Goal: Communication & Community: Share content

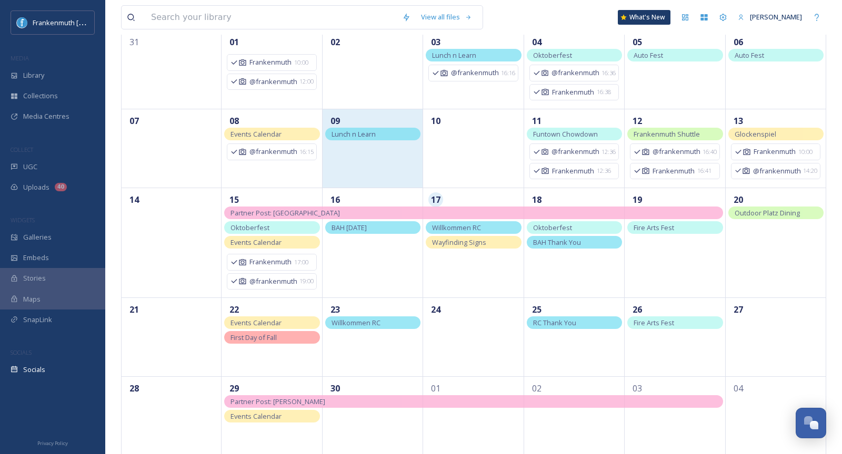
scroll to position [119, 0]
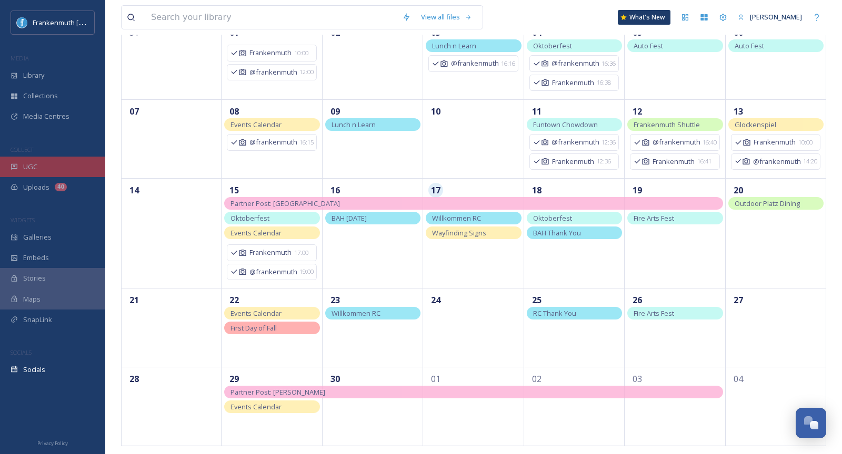
click at [69, 164] on div "UGC" at bounding box center [52, 167] width 105 height 21
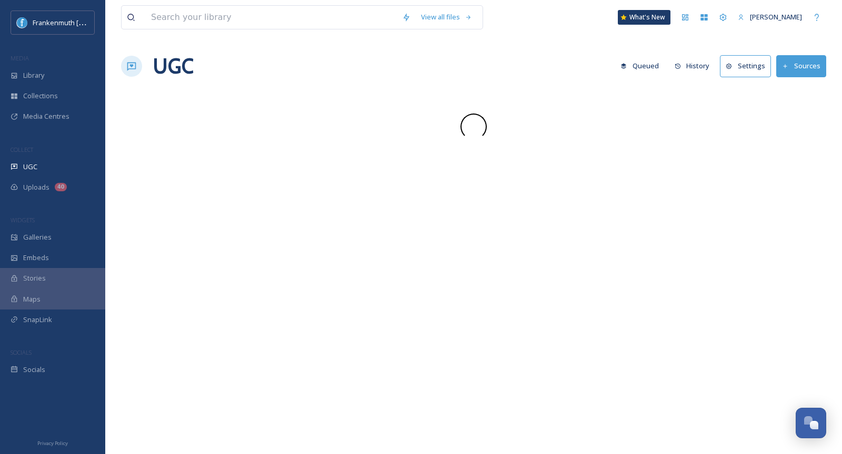
click at [69, 164] on div "UGC" at bounding box center [52, 167] width 105 height 21
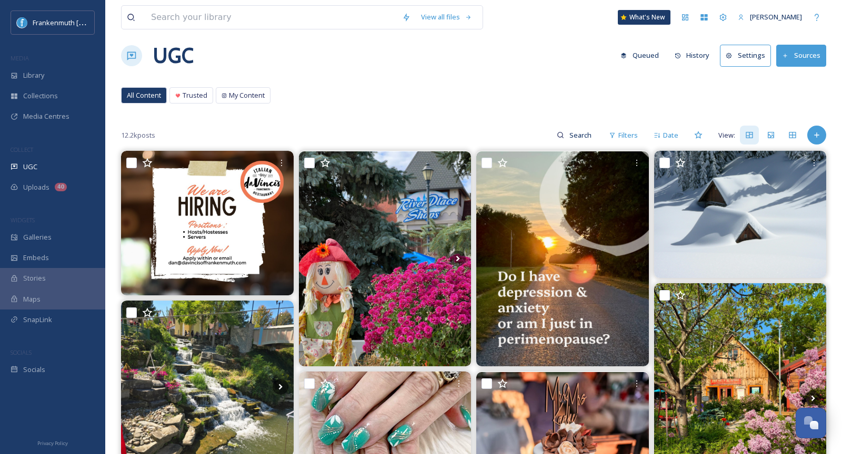
scroll to position [13, 0]
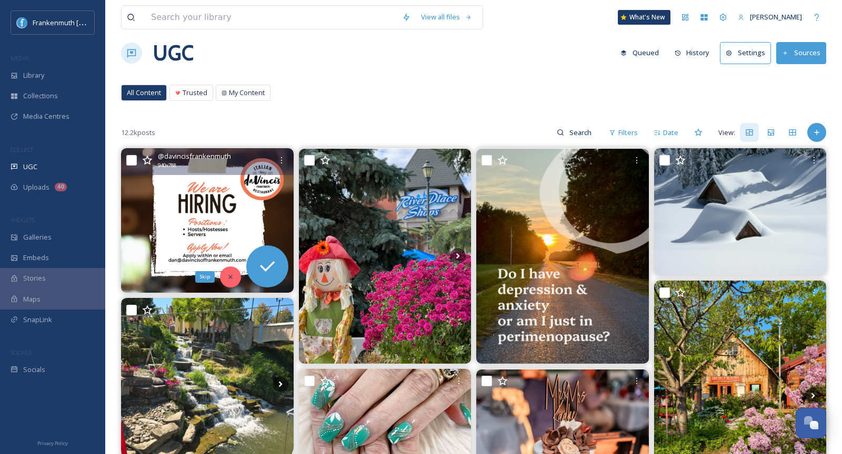
click at [229, 275] on icon at bounding box center [230, 277] width 7 height 7
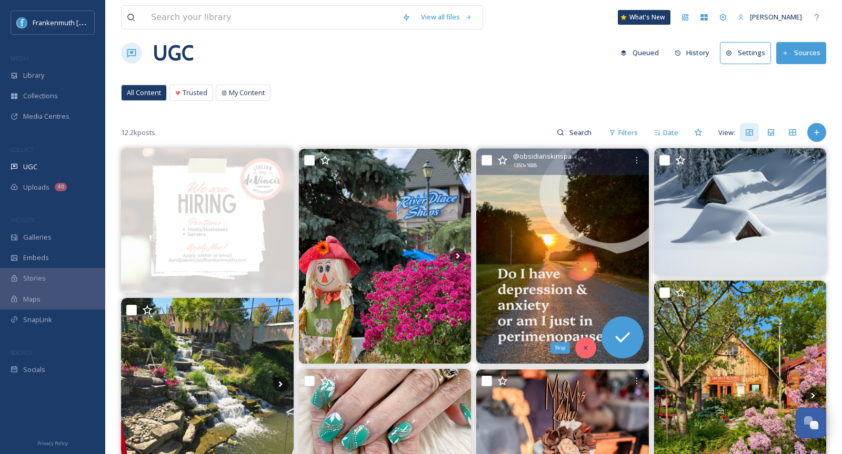
click at [579, 346] on div "Skip" at bounding box center [585, 348] width 21 height 21
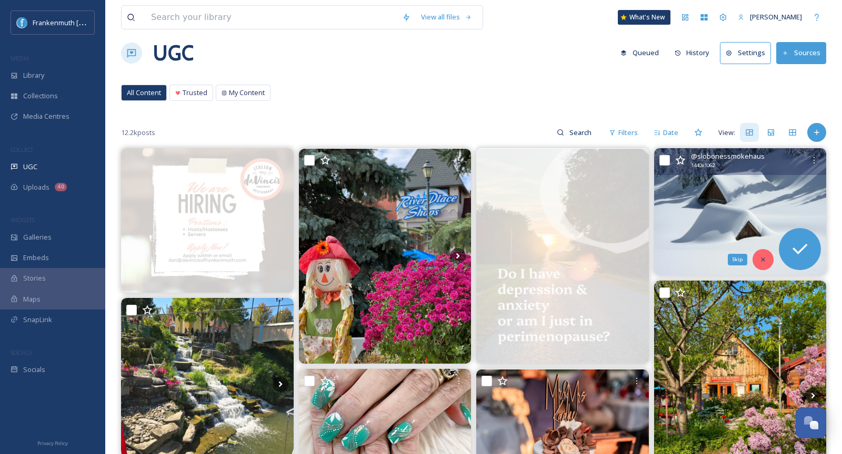
click at [763, 264] on div "Skip" at bounding box center [762, 259] width 21 height 21
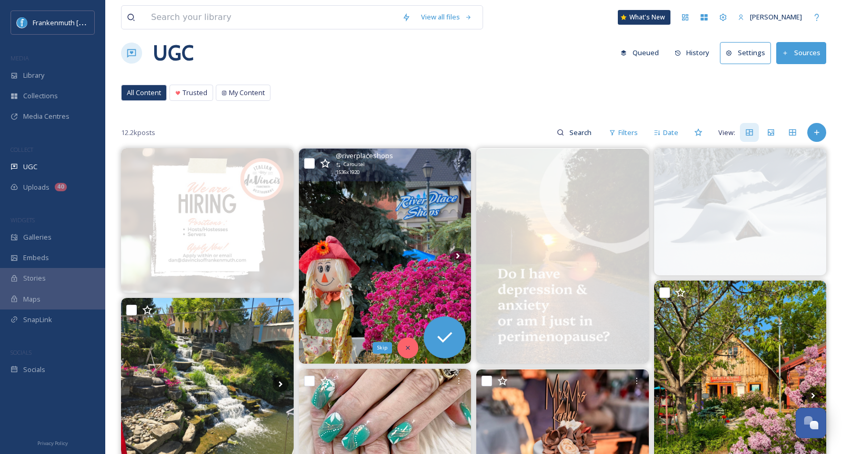
click at [410, 346] on icon at bounding box center [407, 348] width 7 height 7
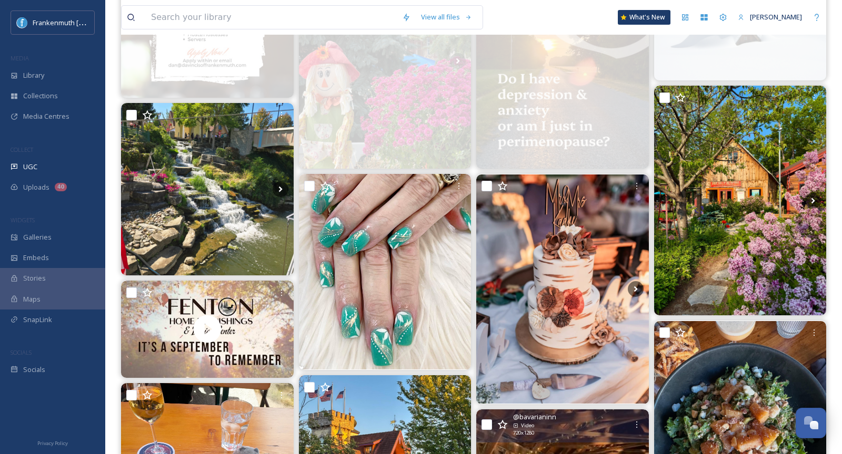
scroll to position [221, 0]
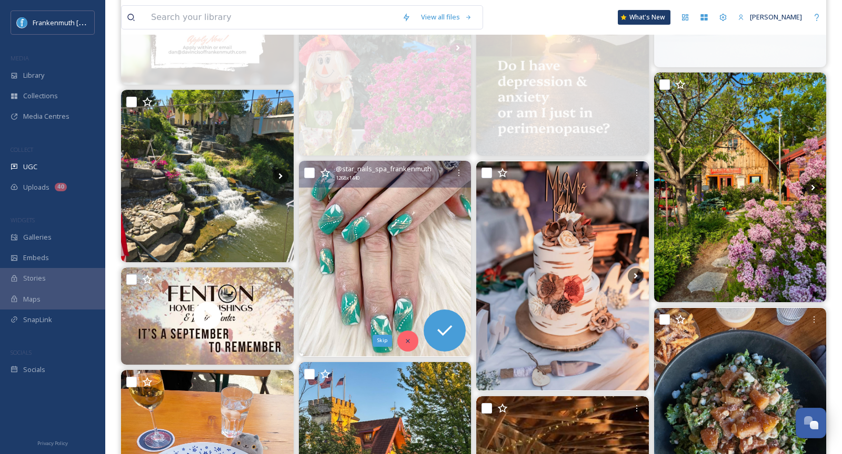
click at [405, 342] on icon at bounding box center [407, 341] width 7 height 7
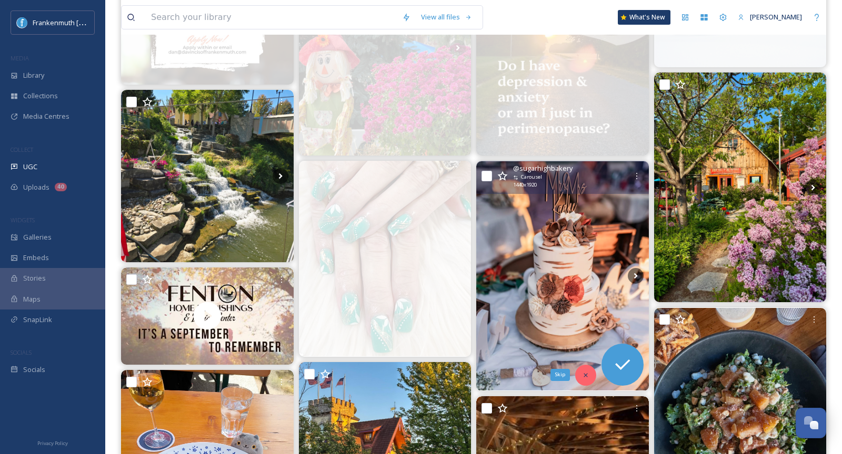
click at [584, 380] on div "Skip" at bounding box center [585, 375] width 21 height 21
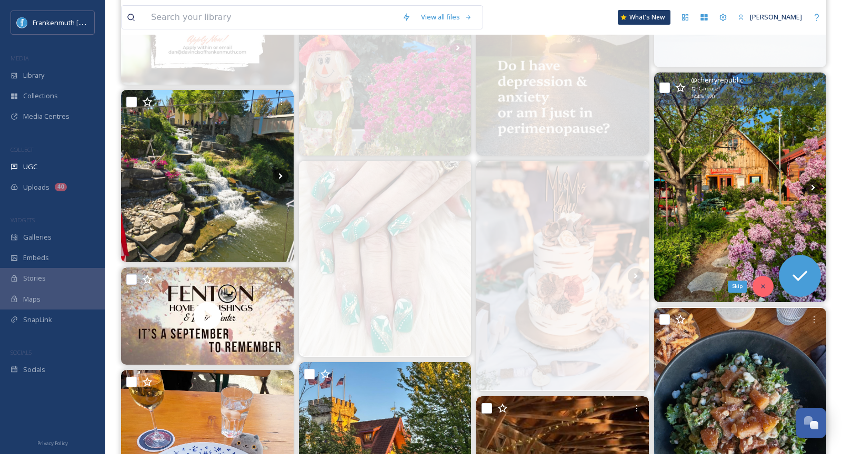
click at [762, 285] on icon at bounding box center [762, 286] width 7 height 7
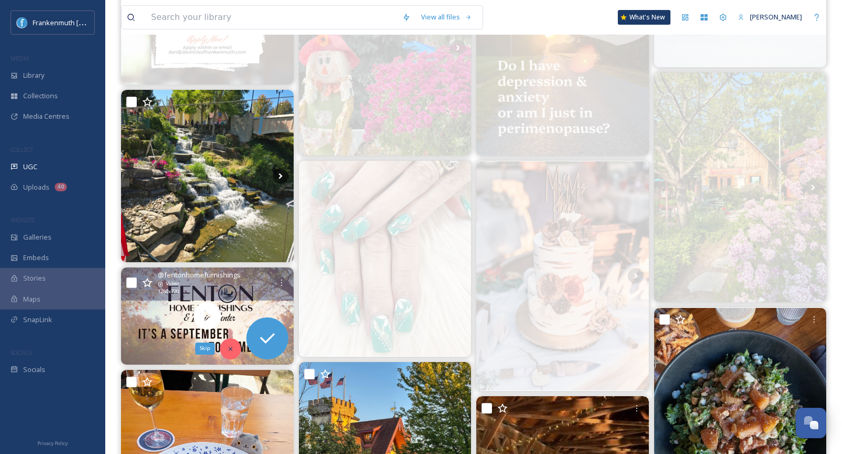
click at [227, 346] on icon at bounding box center [230, 349] width 7 height 7
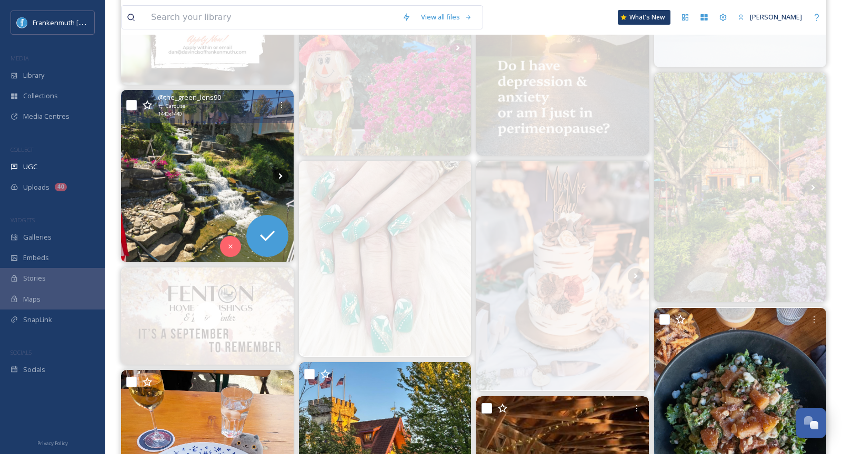
click at [207, 202] on img at bounding box center [207, 176] width 173 height 173
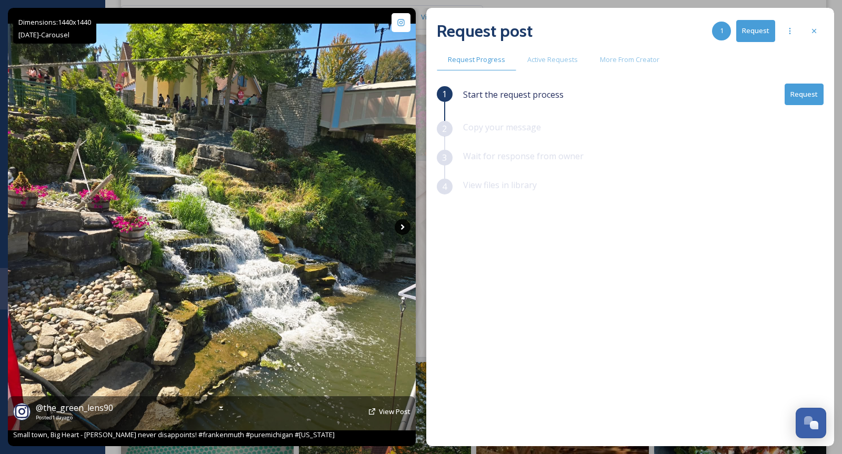
click at [401, 228] on icon at bounding box center [402, 227] width 16 height 16
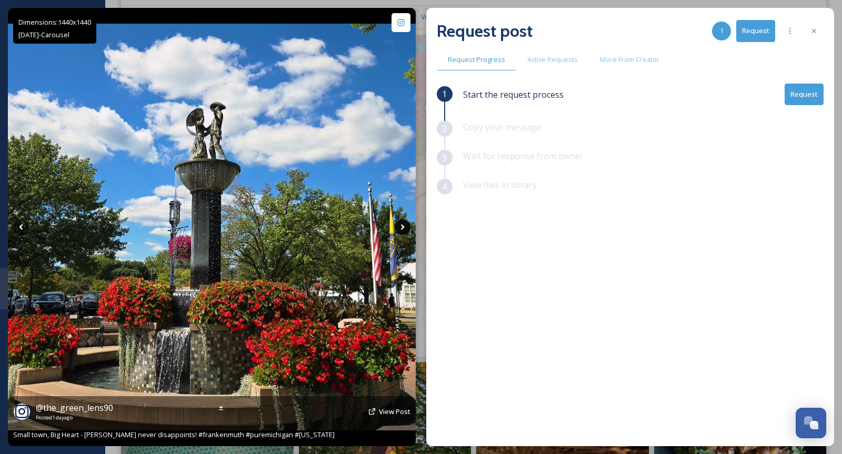
click at [401, 228] on icon at bounding box center [402, 227] width 16 height 16
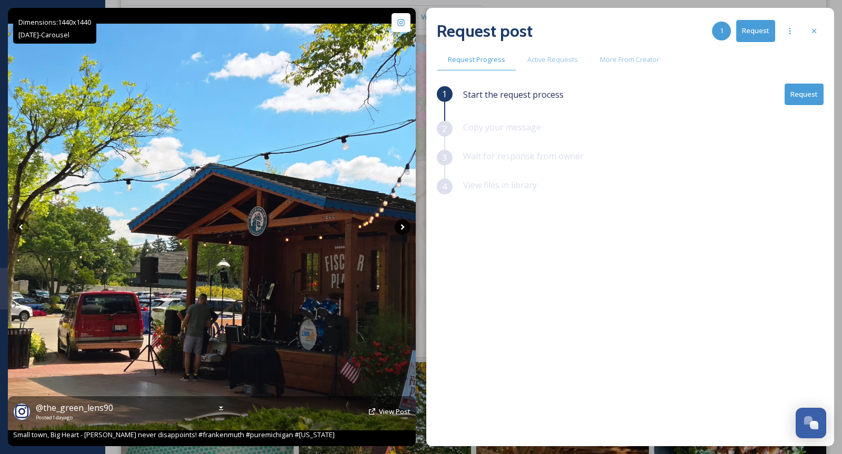
click at [401, 228] on icon at bounding box center [402, 227] width 16 height 16
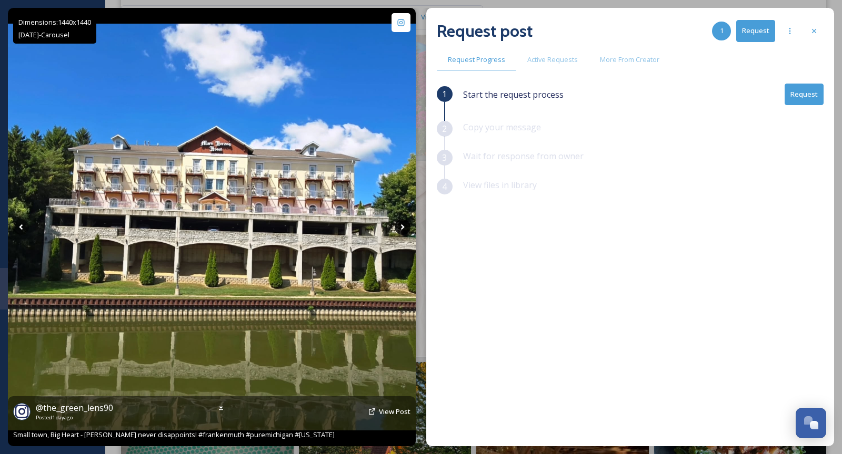
click at [400, 226] on icon at bounding box center [402, 227] width 16 height 16
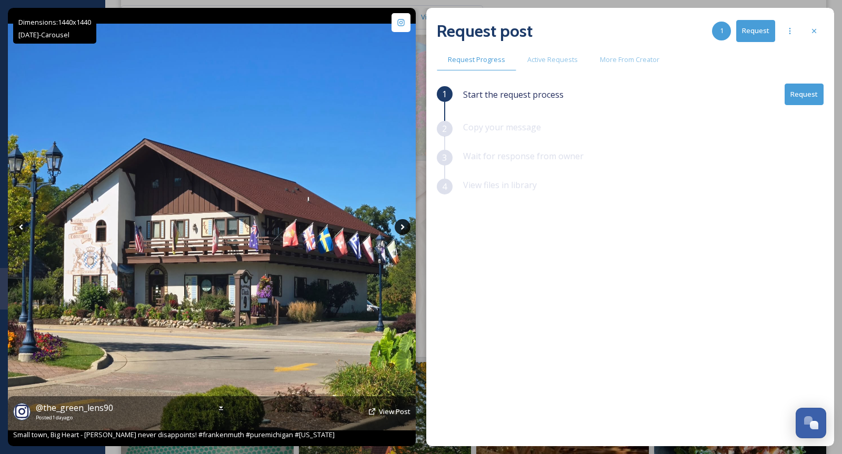
click at [400, 225] on icon at bounding box center [402, 227] width 16 height 16
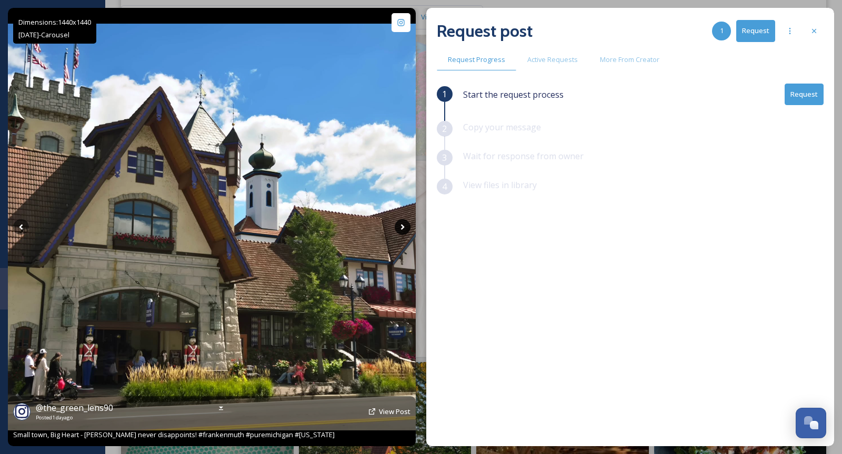
click at [400, 225] on icon at bounding box center [402, 227] width 16 height 16
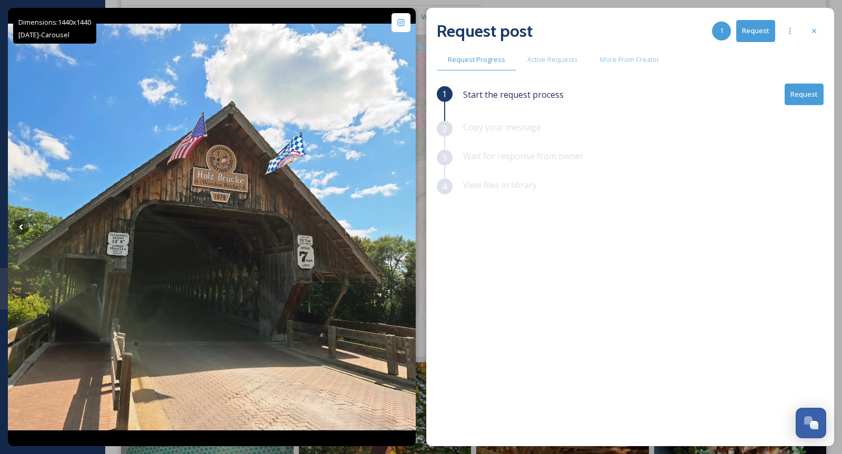
click at [799, 98] on button "Request" at bounding box center [803, 95] width 39 height 22
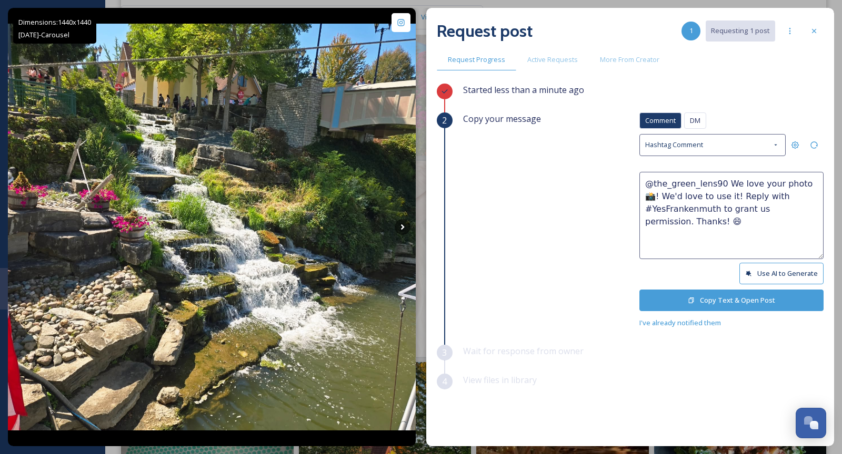
click at [797, 181] on textarea "@the_green_lens90 We love your photo 📸! We'd love to use it! Reply with #YesFra…" at bounding box center [731, 215] width 184 height 87
click at [715, 195] on textarea "@the_green_lens90 We love your photos 📸! We'd love to use it! Reply with #YesFr…" at bounding box center [731, 215] width 184 height 87
type textarea "@the_green_lens90 We love your photos 📸! We'd love to use them! Reply with #Yes…"
click at [727, 307] on button "Copy Text & Open Post" at bounding box center [731, 301] width 184 height 22
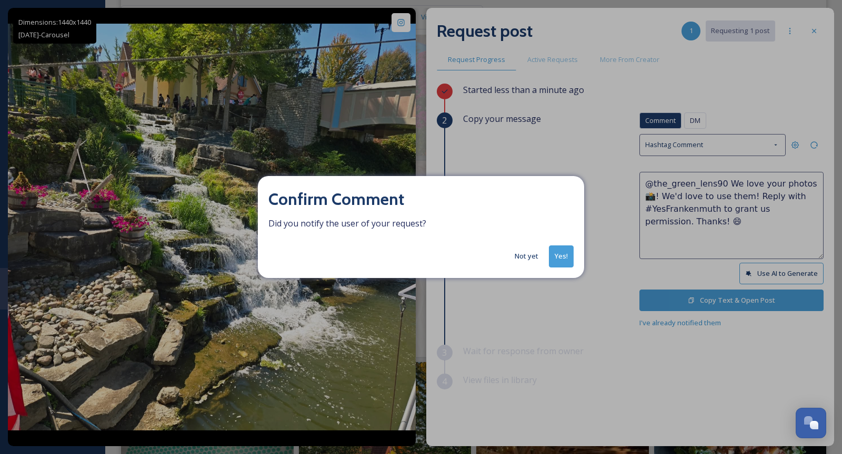
click at [568, 257] on button "Yes!" at bounding box center [561, 257] width 25 height 22
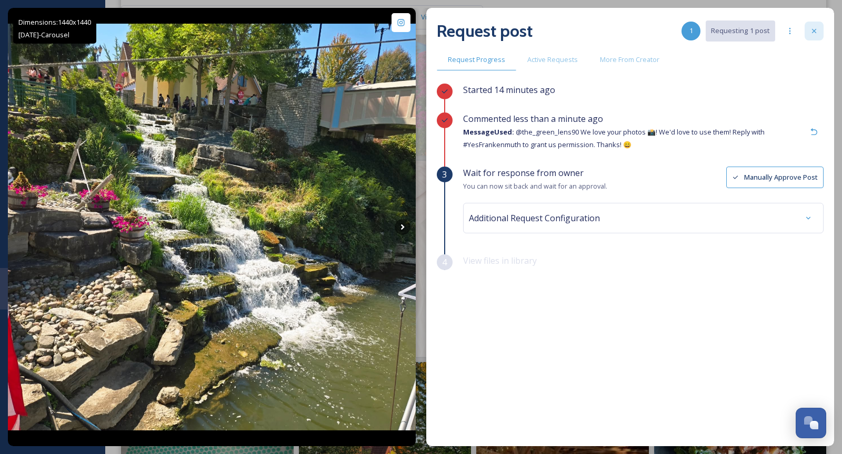
click at [812, 33] on icon at bounding box center [814, 31] width 4 height 4
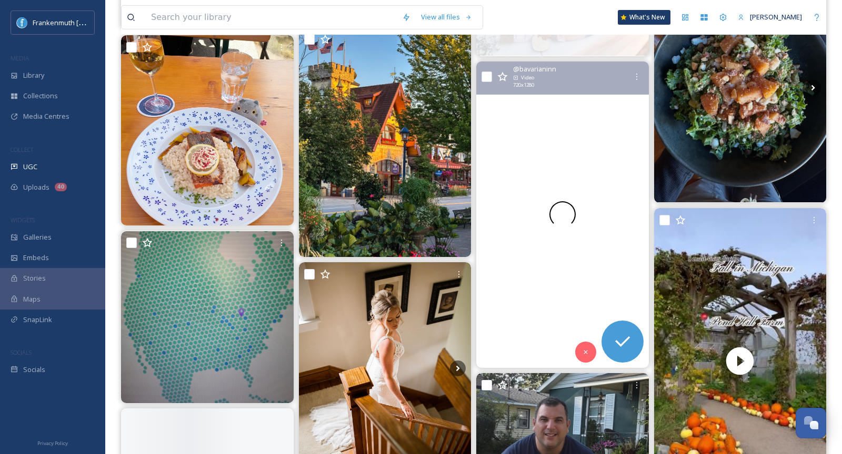
scroll to position [558, 0]
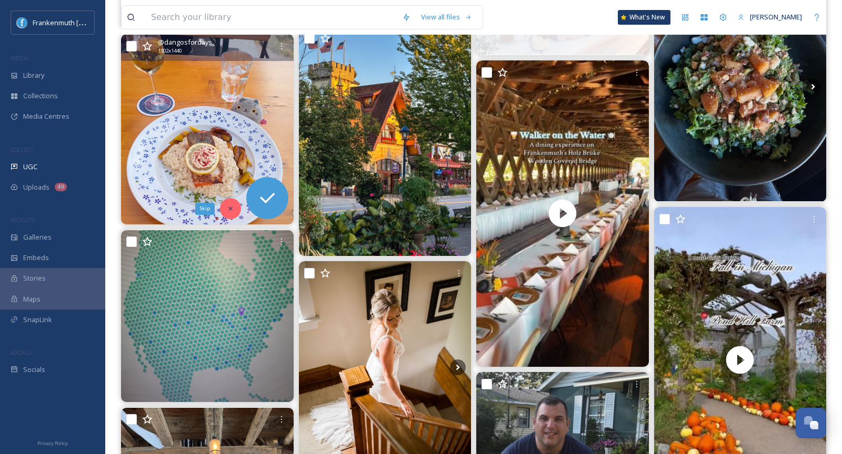
click at [220, 205] on div "Skip" at bounding box center [230, 208] width 21 height 21
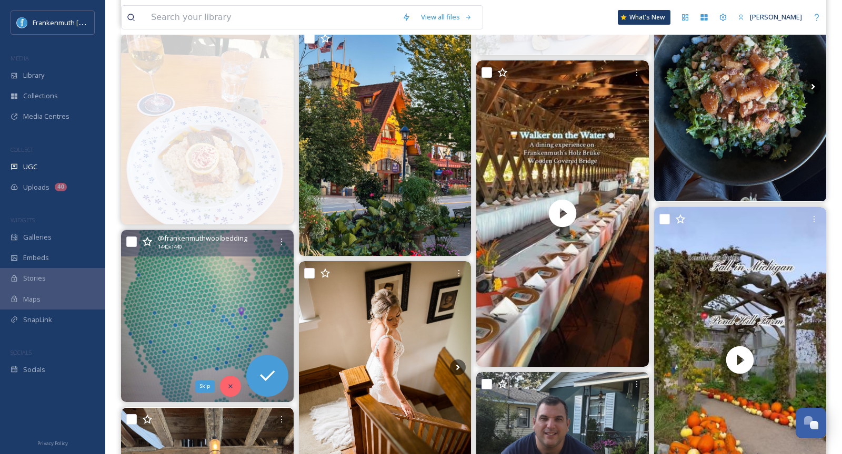
click at [233, 385] on icon at bounding box center [230, 386] width 7 height 7
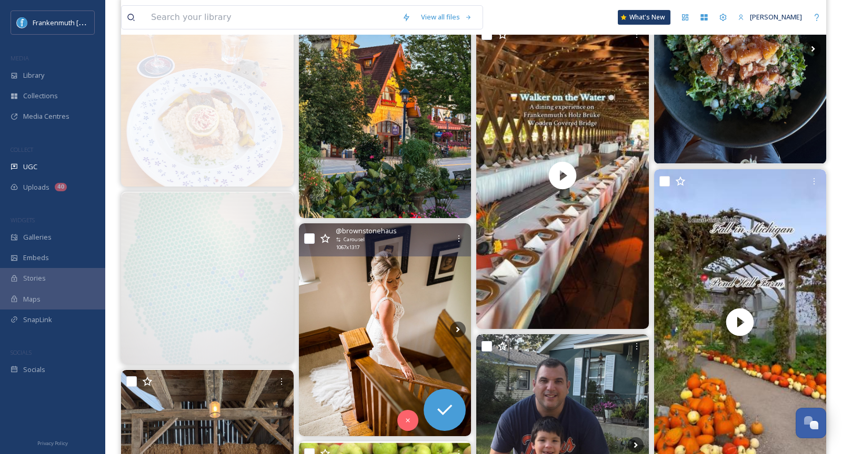
scroll to position [598, 0]
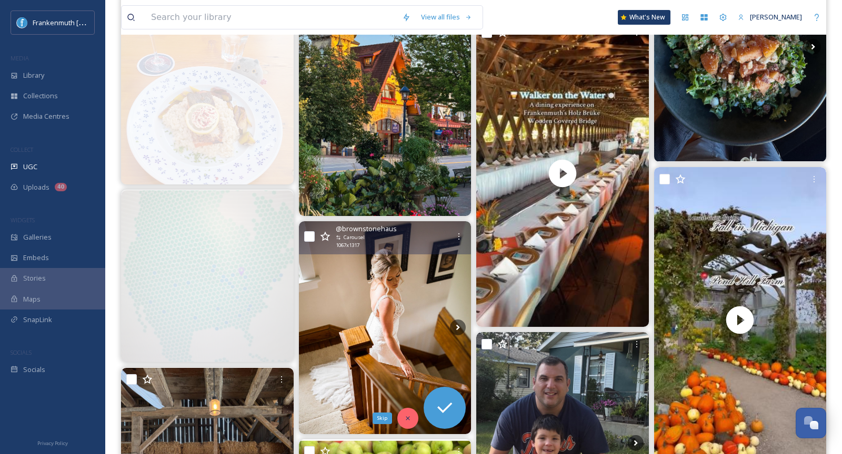
click at [412, 414] on div "Skip" at bounding box center [407, 418] width 21 height 21
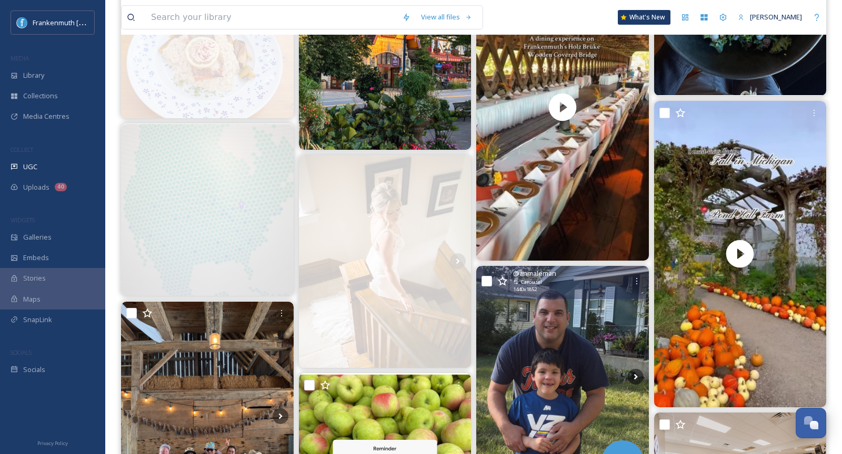
scroll to position [685, 0]
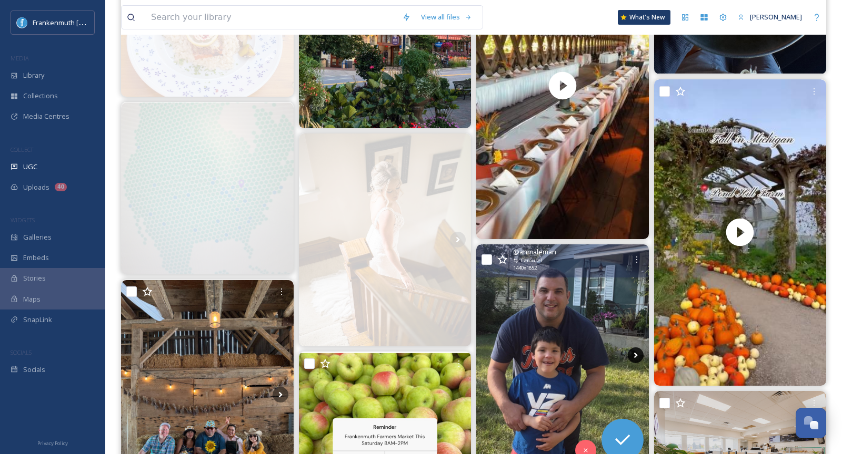
click at [635, 360] on icon at bounding box center [635, 356] width 16 height 16
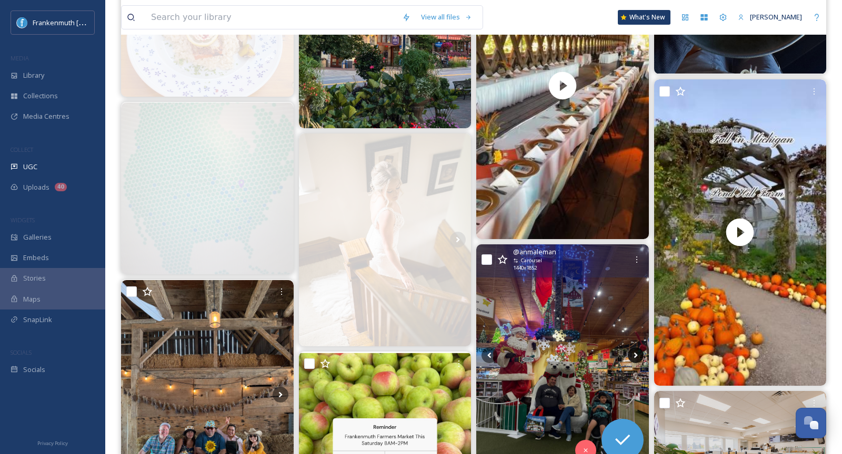
click at [632, 349] on icon at bounding box center [635, 356] width 16 height 16
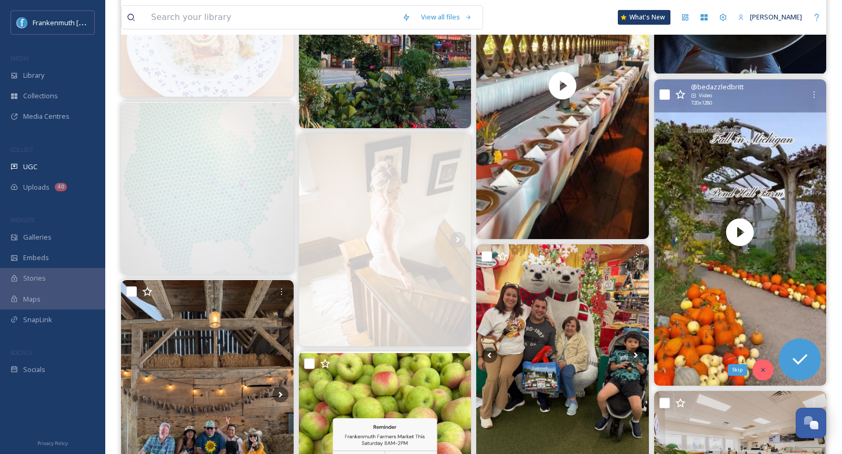
click at [765, 370] on icon at bounding box center [762, 370] width 7 height 7
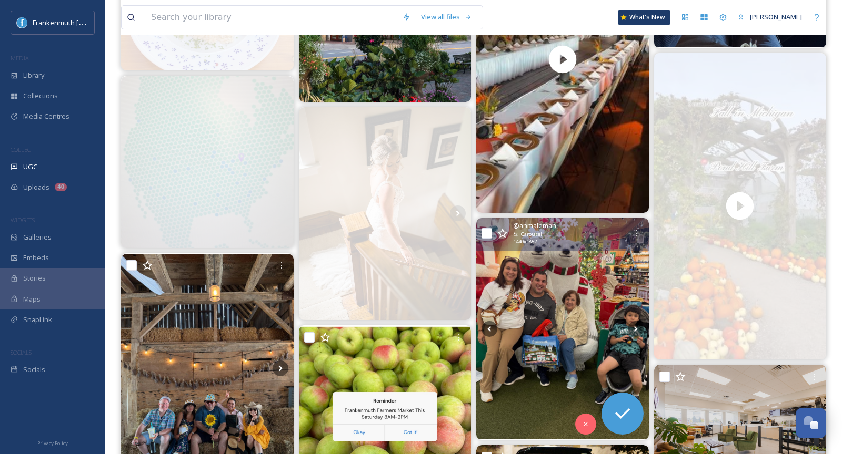
scroll to position [713, 0]
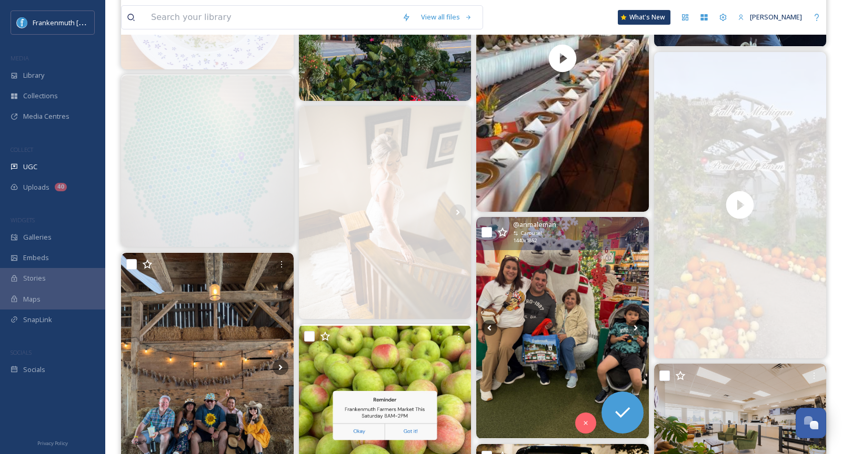
click at [585, 301] on img at bounding box center [562, 327] width 173 height 221
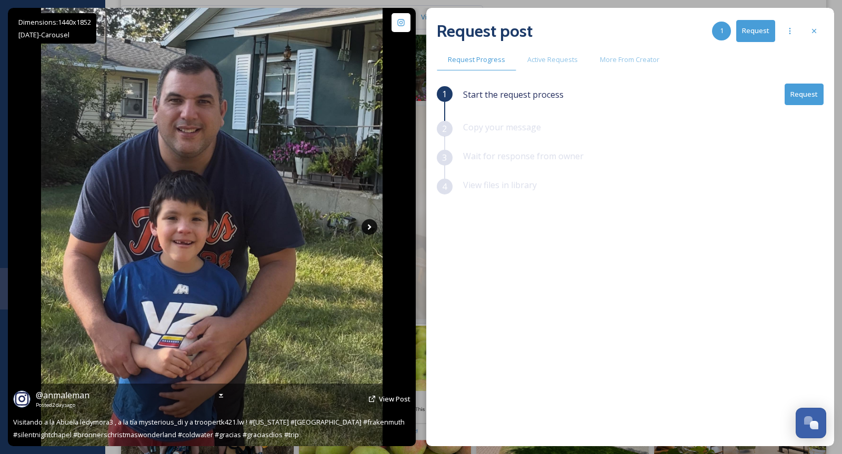
click at [370, 231] on icon at bounding box center [369, 227] width 16 height 16
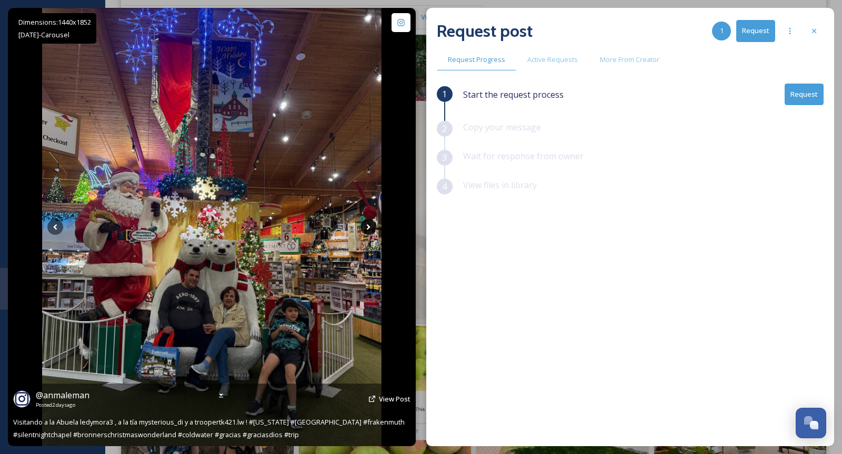
click at [370, 231] on icon at bounding box center [368, 227] width 16 height 16
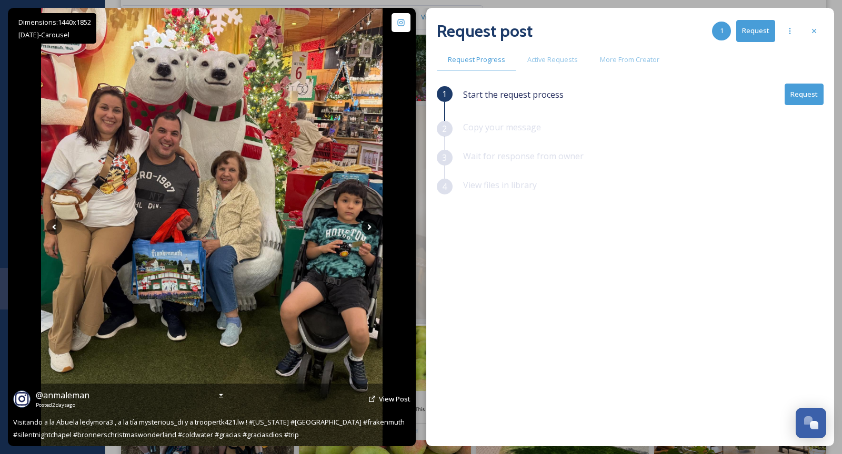
click at [370, 231] on icon at bounding box center [369, 227] width 16 height 16
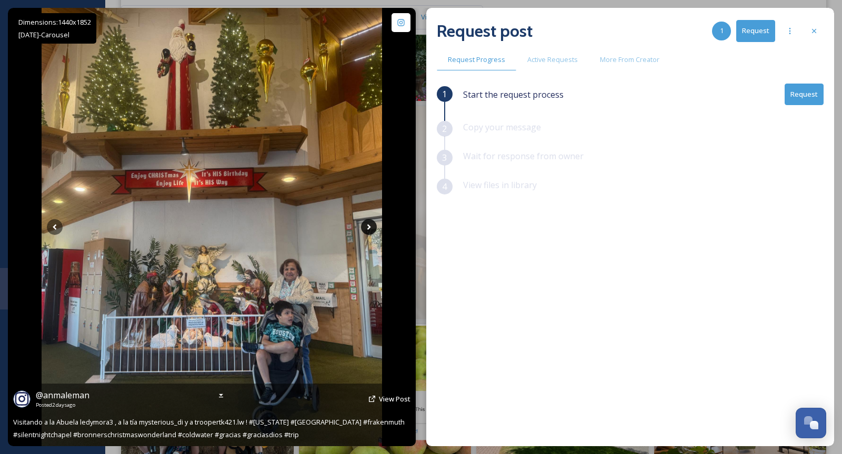
click at [370, 231] on icon at bounding box center [369, 227] width 16 height 16
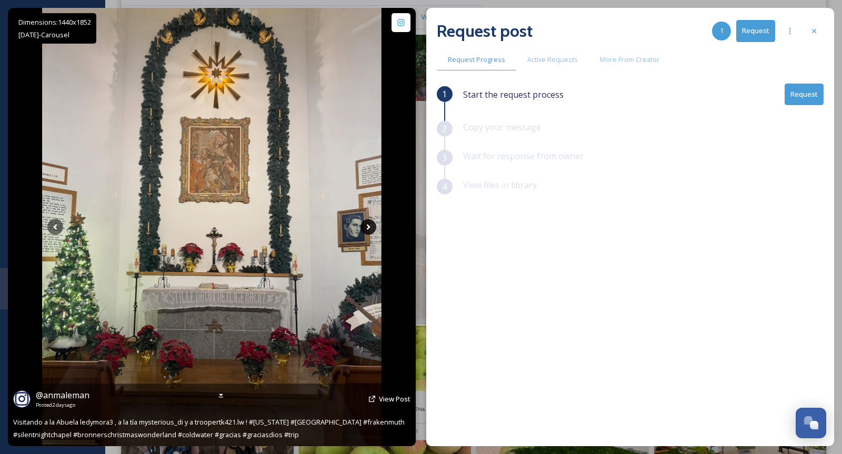
click at [370, 231] on icon at bounding box center [368, 227] width 16 height 16
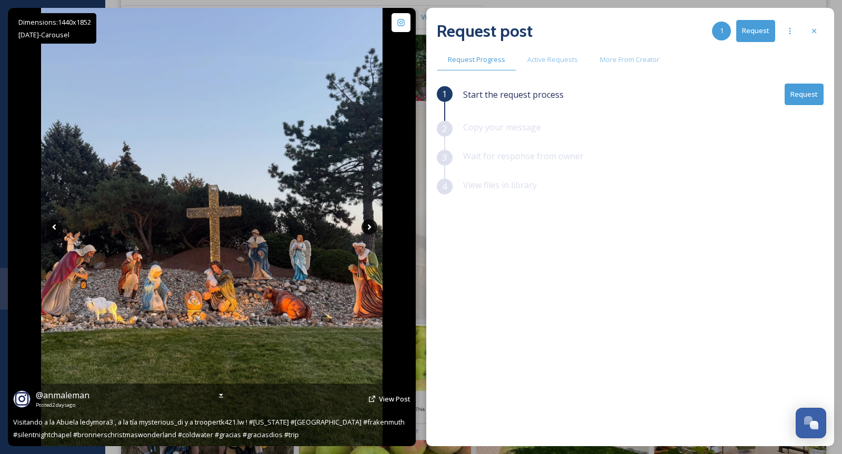
click at [370, 231] on icon at bounding box center [369, 227] width 16 height 16
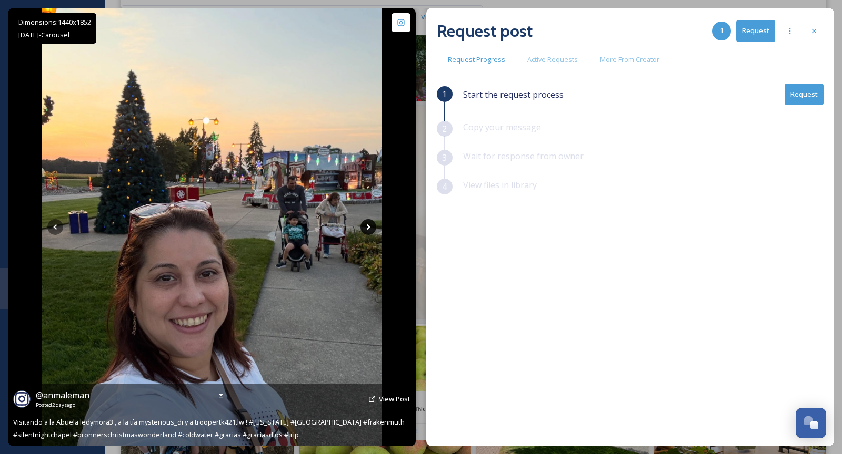
click at [370, 231] on icon at bounding box center [368, 227] width 16 height 16
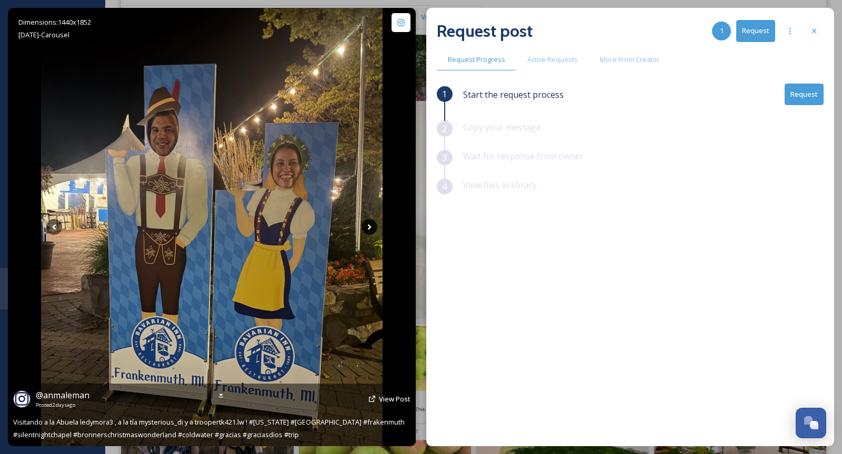
click at [370, 231] on icon at bounding box center [369, 227] width 16 height 16
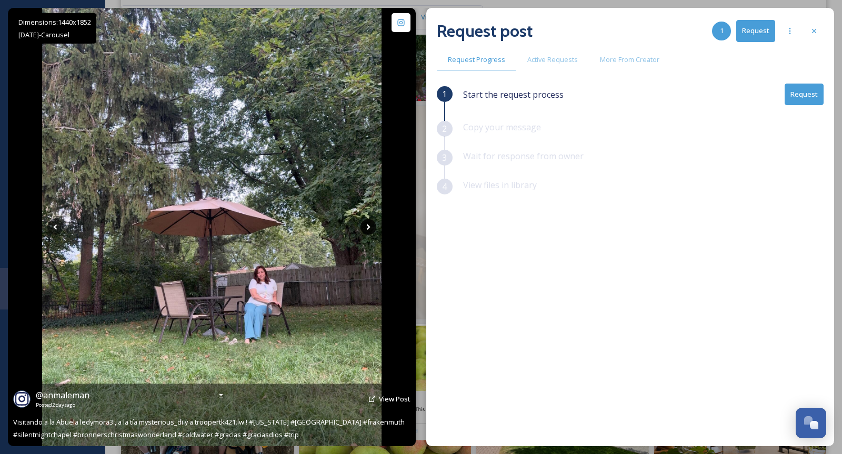
click at [370, 231] on icon at bounding box center [368, 227] width 16 height 16
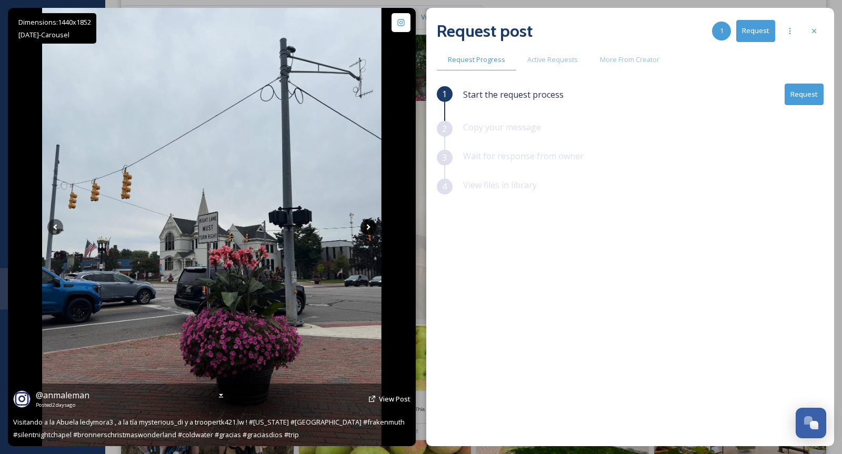
click at [370, 231] on icon at bounding box center [368, 227] width 16 height 16
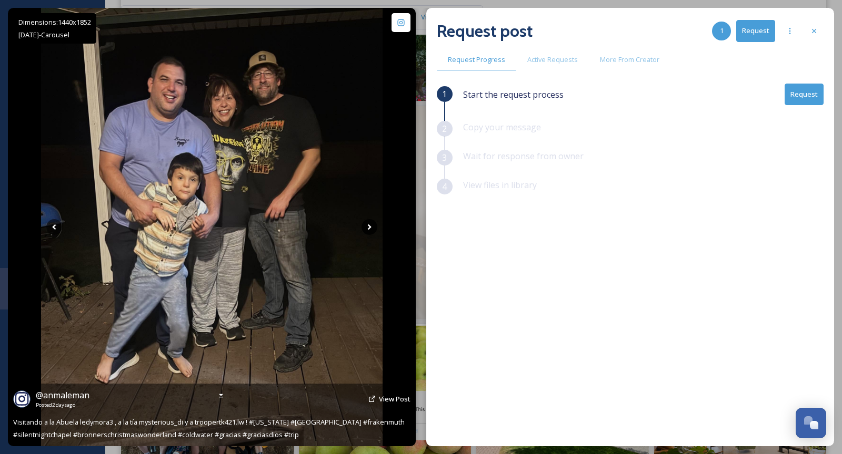
click at [370, 231] on icon at bounding box center [369, 227] width 16 height 16
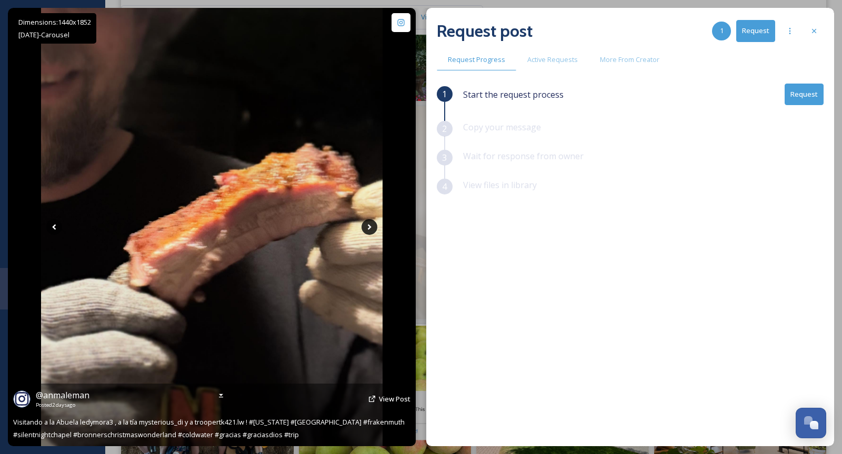
click at [370, 231] on icon at bounding box center [369, 227] width 16 height 16
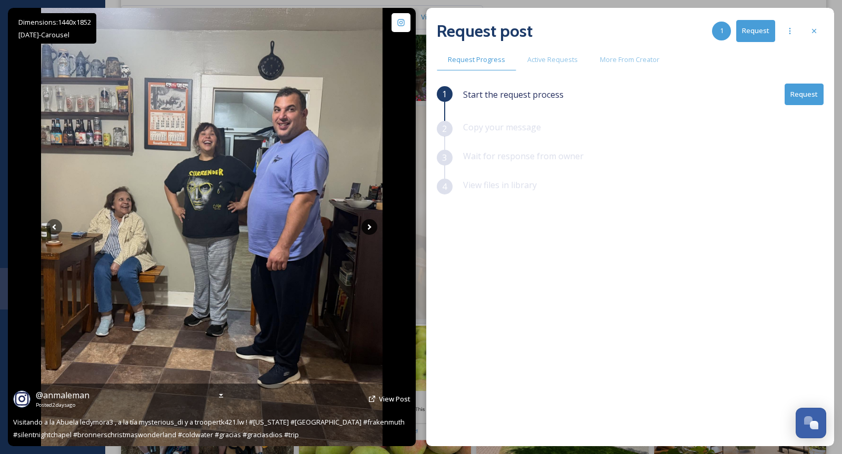
click at [369, 232] on icon at bounding box center [369, 227] width 16 height 16
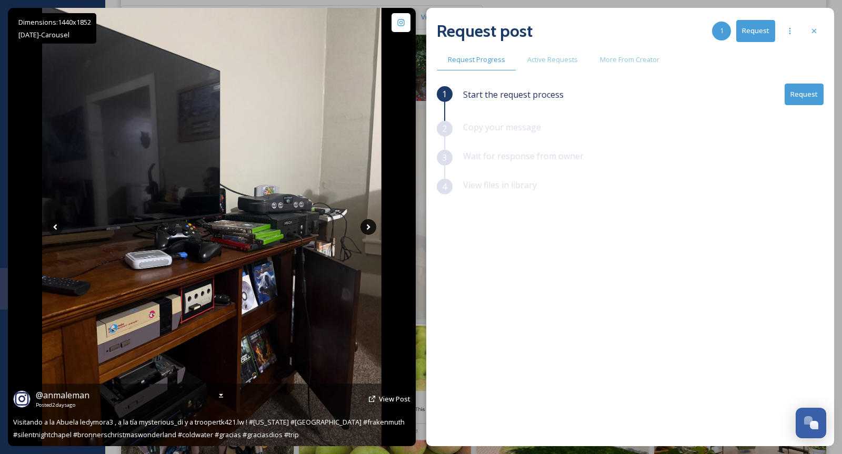
click at [369, 232] on icon at bounding box center [368, 227] width 16 height 16
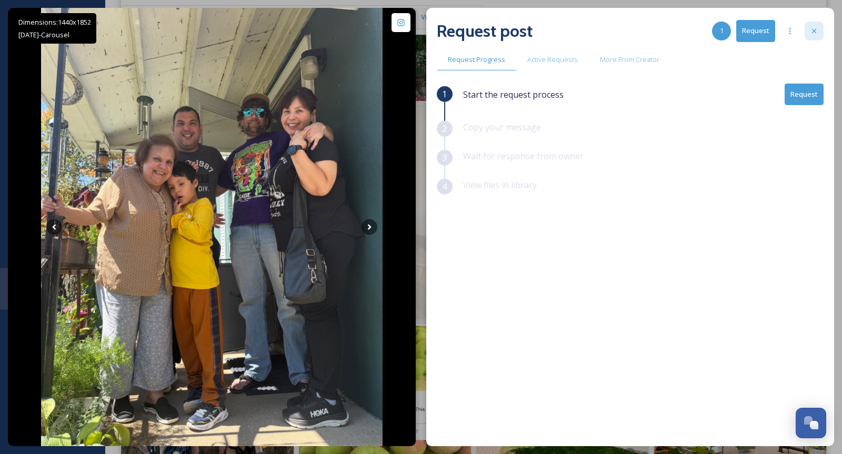
click at [814, 30] on icon at bounding box center [814, 31] width 4 height 4
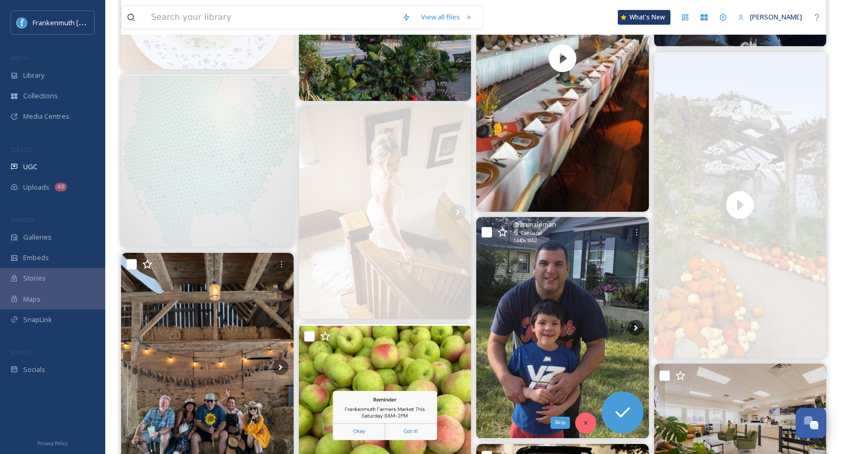
click at [580, 420] on div "Skip" at bounding box center [585, 423] width 21 height 21
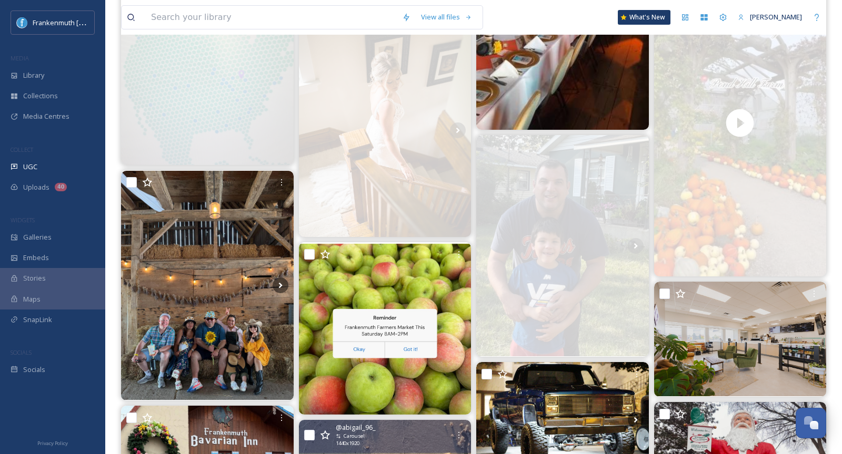
scroll to position [868, 0]
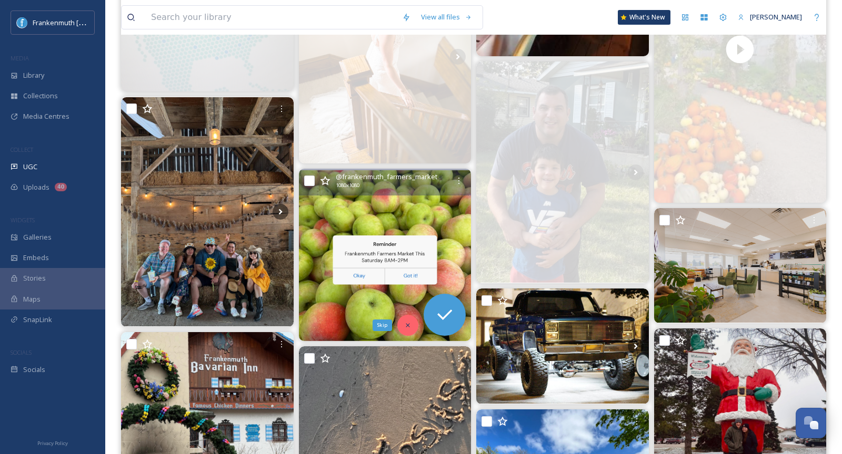
click at [412, 329] on div "Skip" at bounding box center [407, 325] width 21 height 21
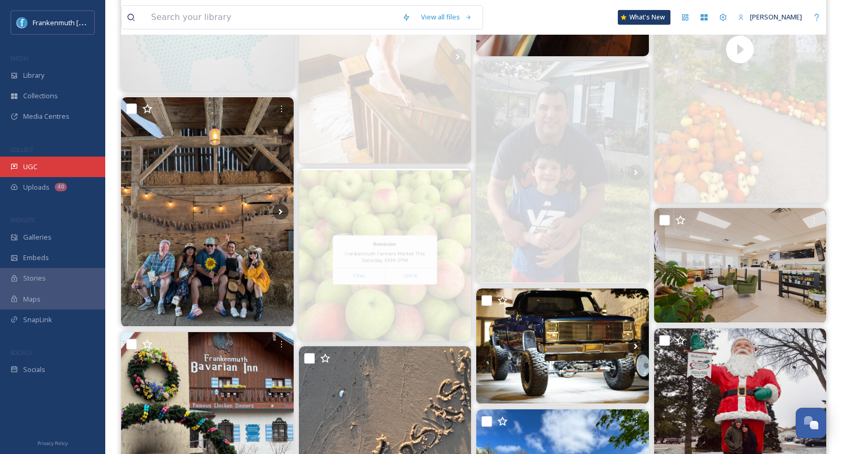
click at [38, 164] on div "UGC" at bounding box center [52, 167] width 105 height 21
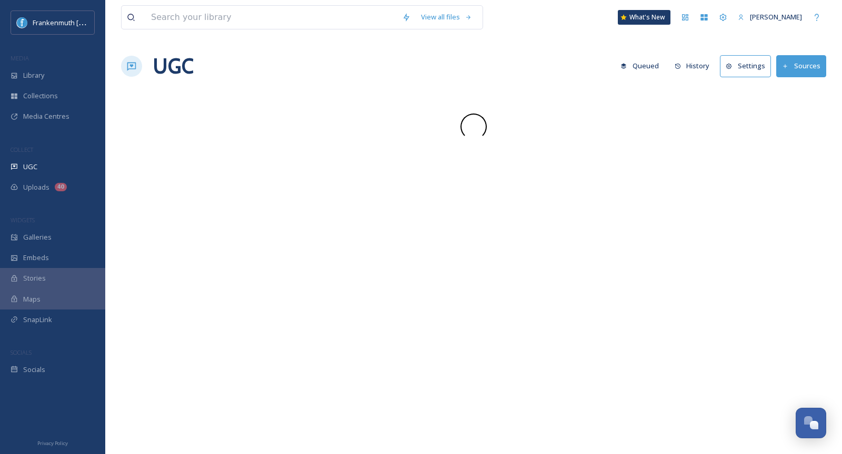
click at [38, 164] on div "UGC" at bounding box center [52, 167] width 105 height 21
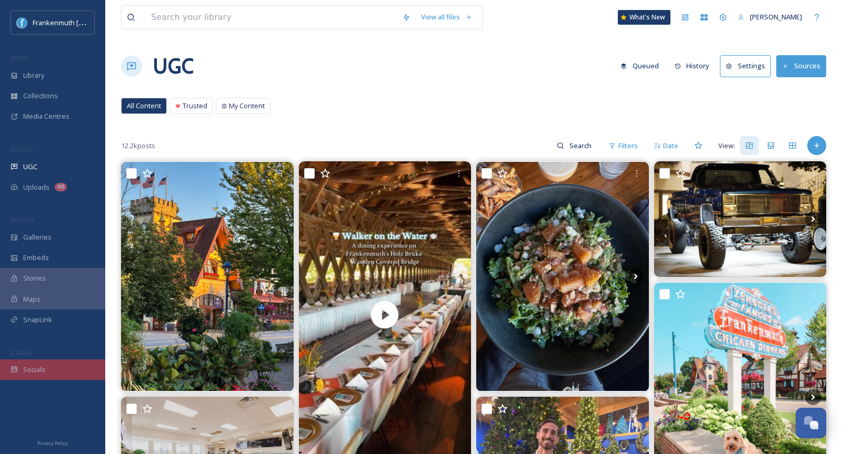
click at [80, 378] on div "Socials" at bounding box center [52, 370] width 105 height 21
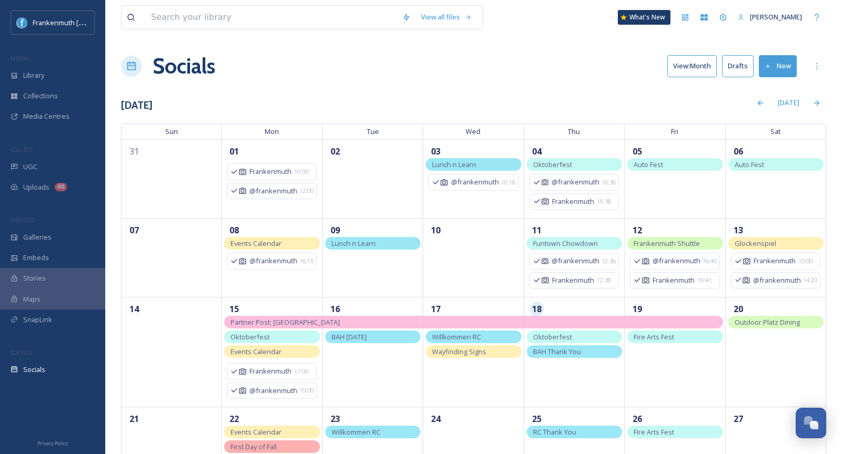
click at [776, 67] on button "New" at bounding box center [777, 66] width 38 height 22
click at [789, 86] on div "Post" at bounding box center [775, 90] width 41 height 21
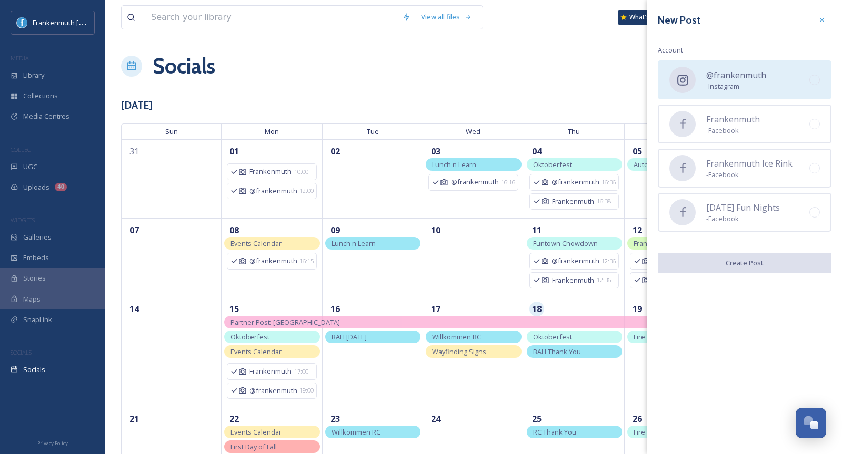
click at [753, 88] on span "- Instagram" at bounding box center [736, 87] width 60 height 10
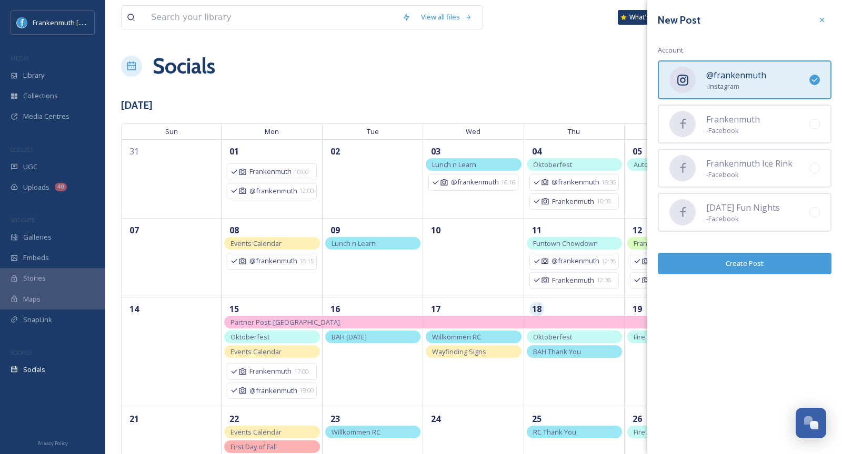
click at [759, 253] on button "Create Post" at bounding box center [744, 264] width 174 height 22
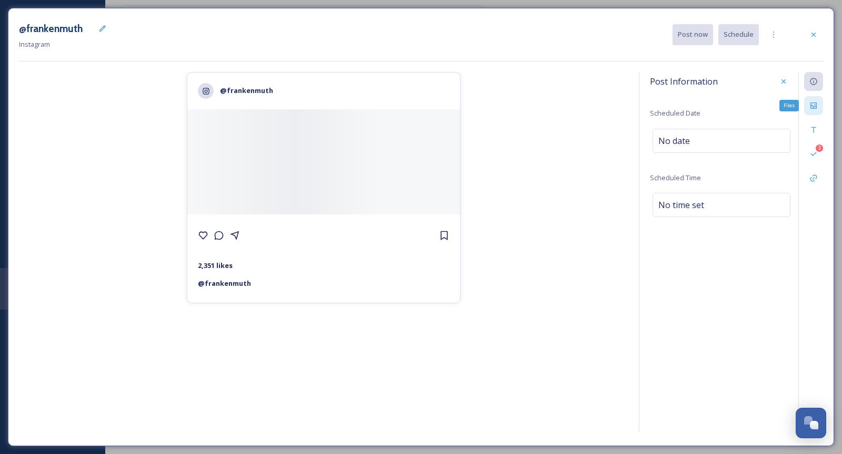
click at [813, 110] on div "Files" at bounding box center [813, 105] width 19 height 19
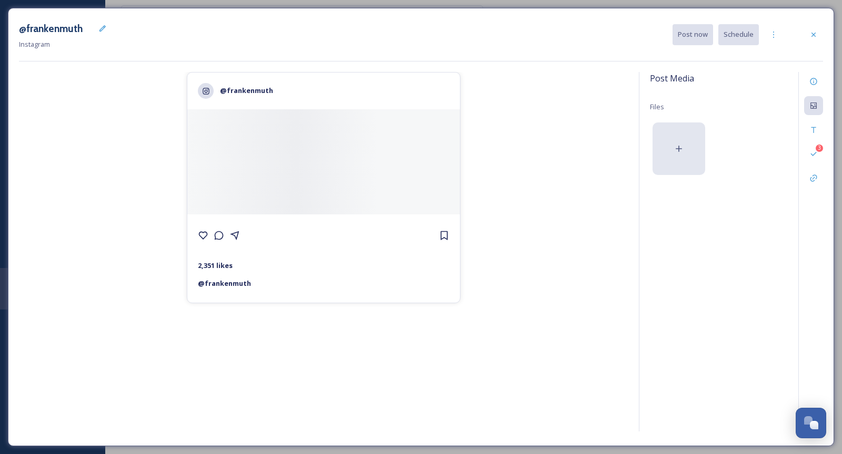
click at [702, 142] on div at bounding box center [678, 149] width 53 height 53
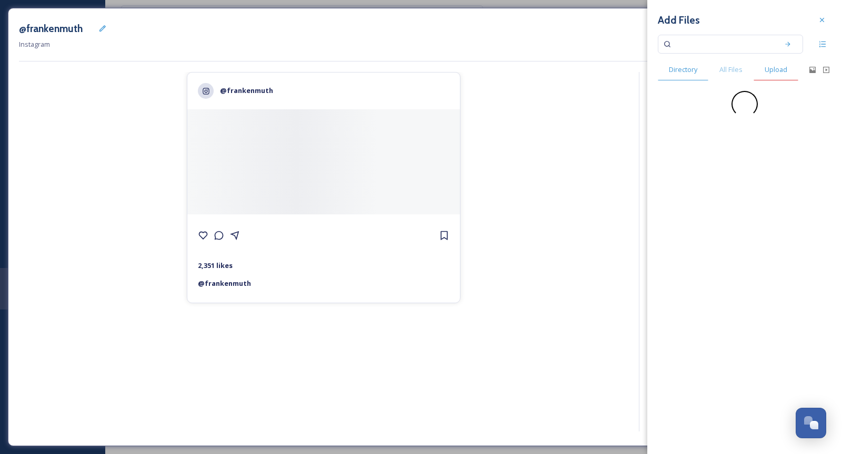
click at [755, 71] on div "Upload" at bounding box center [775, 70] width 45 height 22
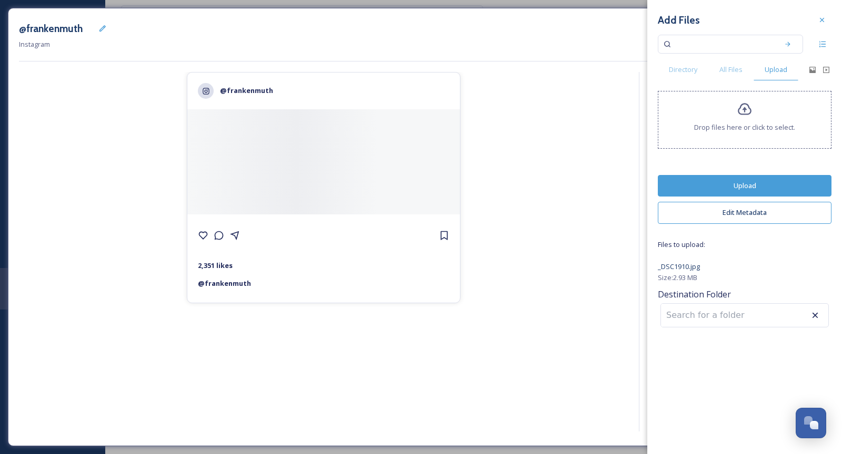
click at [756, 175] on button "Upload" at bounding box center [744, 186] width 174 height 22
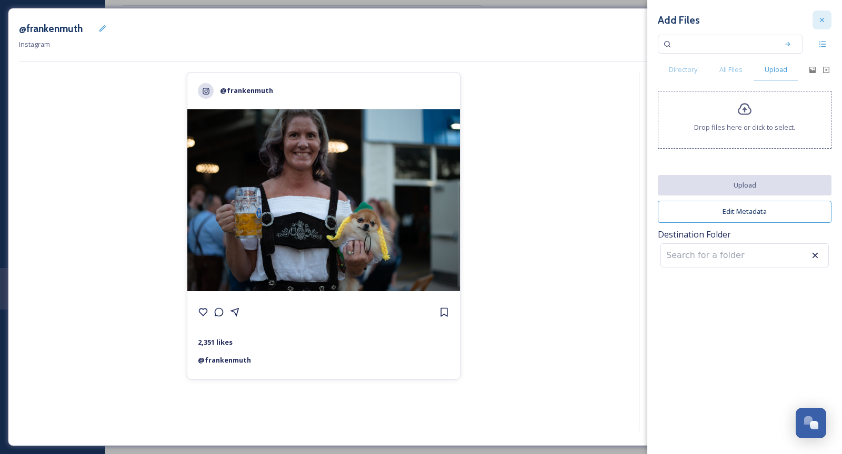
click at [818, 24] on icon at bounding box center [821, 20] width 8 height 8
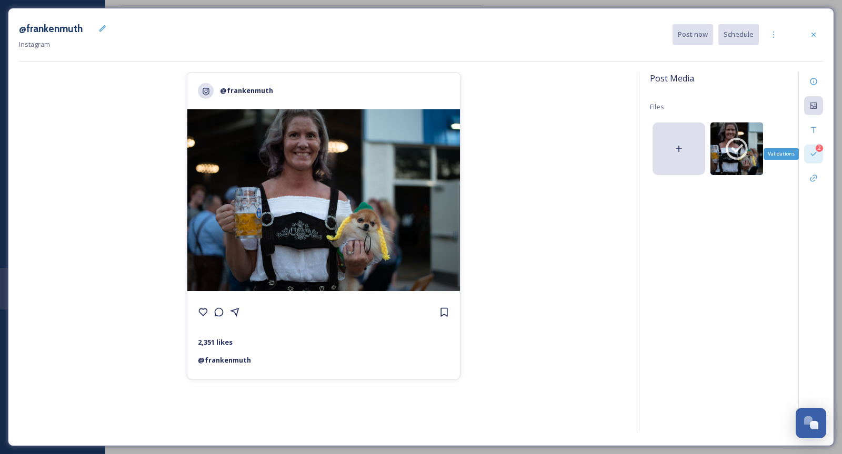
click at [815, 154] on icon at bounding box center [813, 154] width 8 height 8
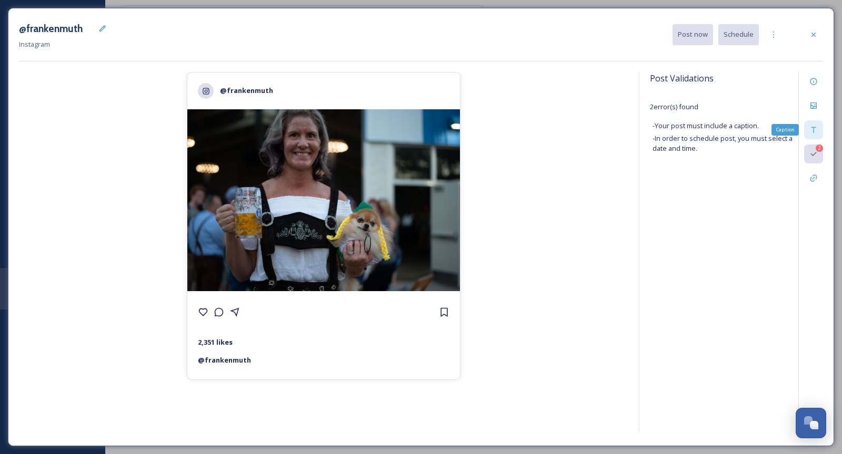
click at [815, 130] on icon at bounding box center [813, 130] width 8 height 8
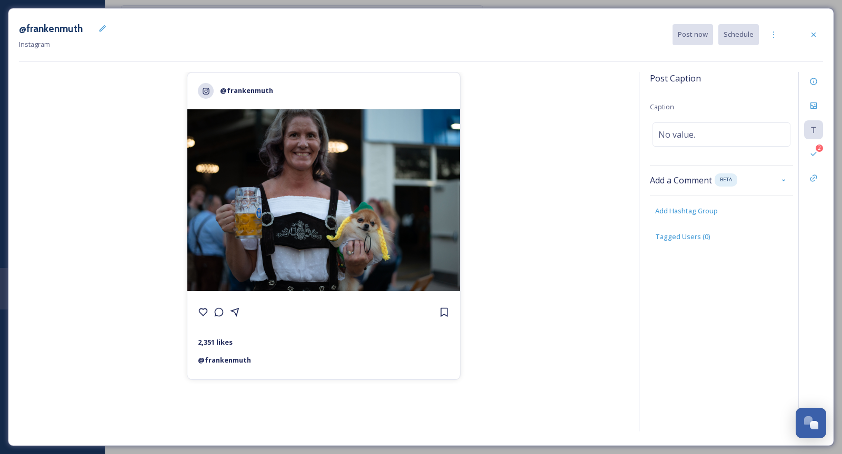
click at [601, 170] on div "@frankenmuth 2,351 likes @ [PERSON_NAME]" at bounding box center [323, 253] width 609 height 363
click at [730, 137] on div "No value." at bounding box center [721, 135] width 138 height 24
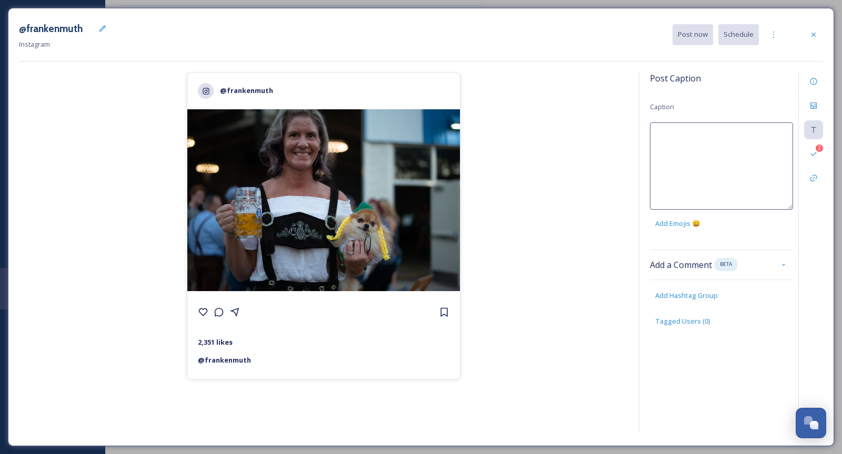
click at [730, 137] on textarea at bounding box center [721, 166] width 143 height 87
type textarea "It’s here! 🎶🍺 Frankenmuth Oktoberfest officially starts [DATE]. Come celebrate …"
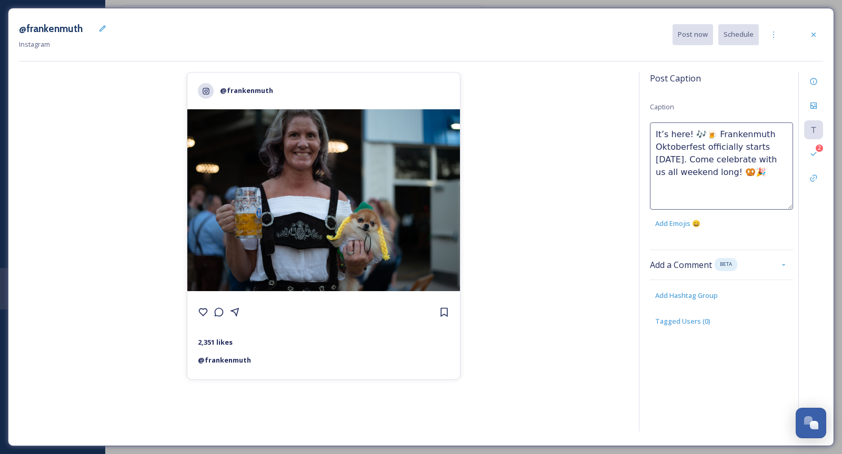
click at [546, 180] on div "@frankenmuth 2,351 likes @ [PERSON_NAME]" at bounding box center [323, 253] width 609 height 363
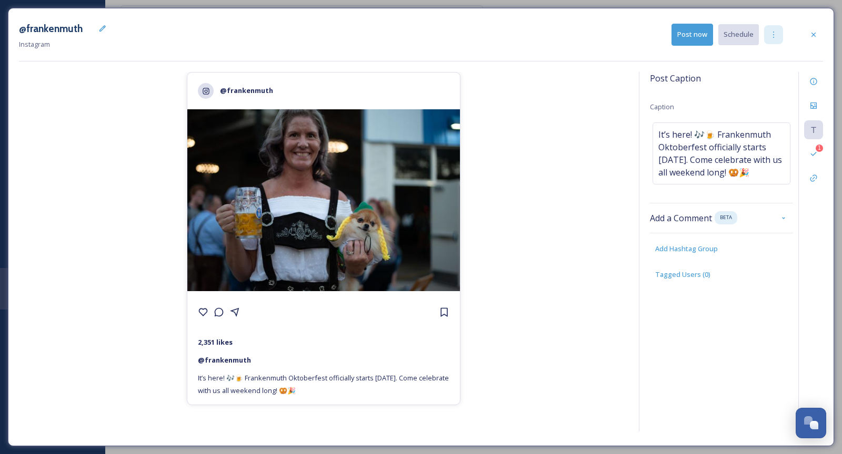
click at [774, 39] on div at bounding box center [773, 34] width 19 height 19
click at [754, 62] on span "Duplicate Post" at bounding box center [754, 58] width 45 height 10
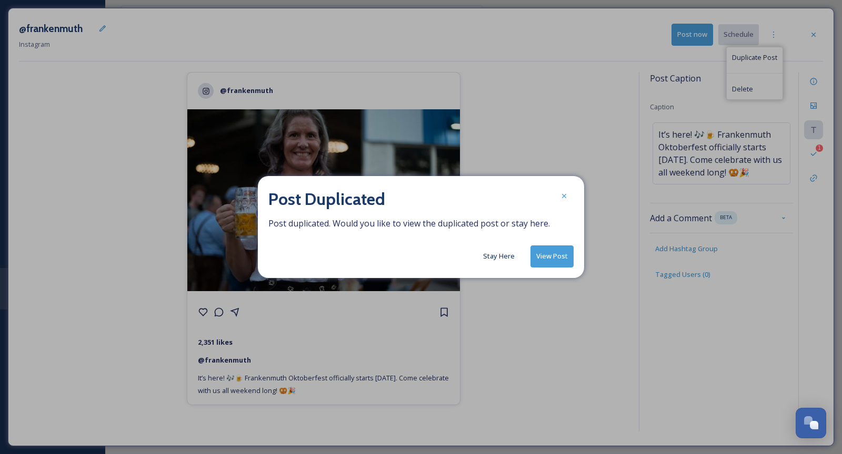
click at [511, 259] on button "Stay Here" at bounding box center [499, 256] width 42 height 21
